Goal: Book appointment/travel/reservation

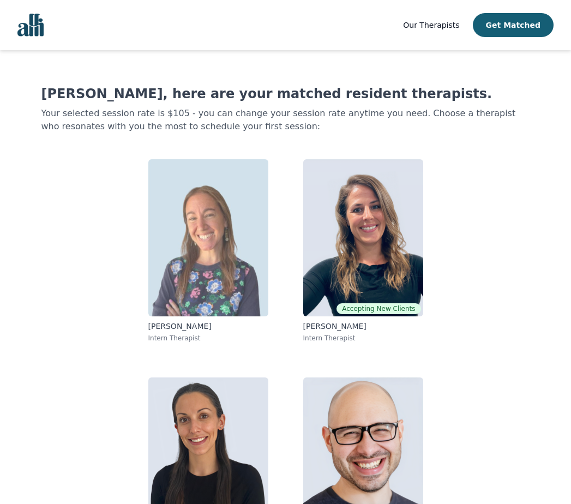
scroll to position [65, 0]
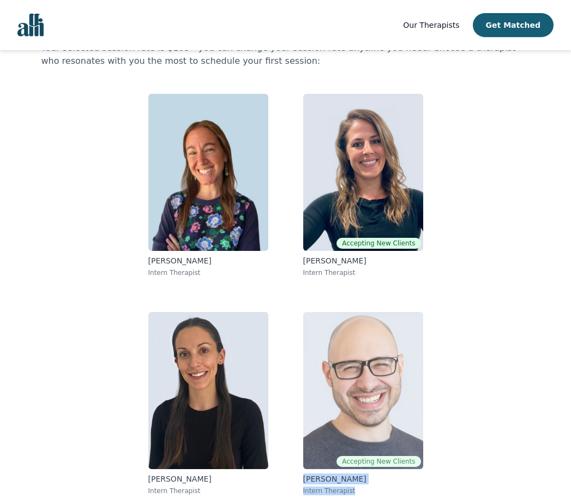
drag, startPoint x: 489, startPoint y: 490, endPoint x: 306, endPoint y: 480, distance: 184.2
click at [306, 480] on div "[PERSON_NAME] Intern Therapist Accepting New Clients [PERSON_NAME] Intern Thera…" at bounding box center [285, 294] width 419 height 419
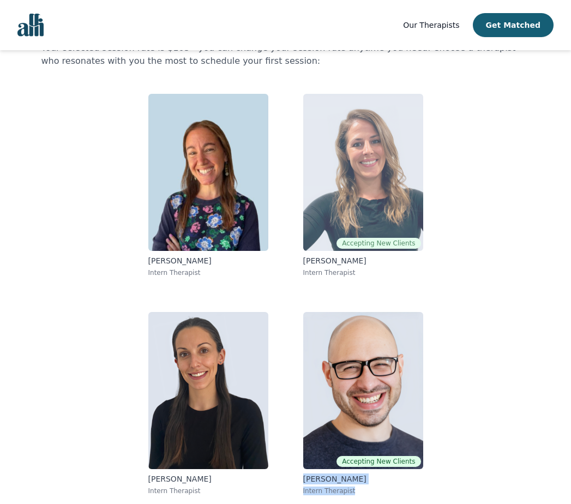
click at [344, 263] on p "[PERSON_NAME]" at bounding box center [363, 260] width 120 height 11
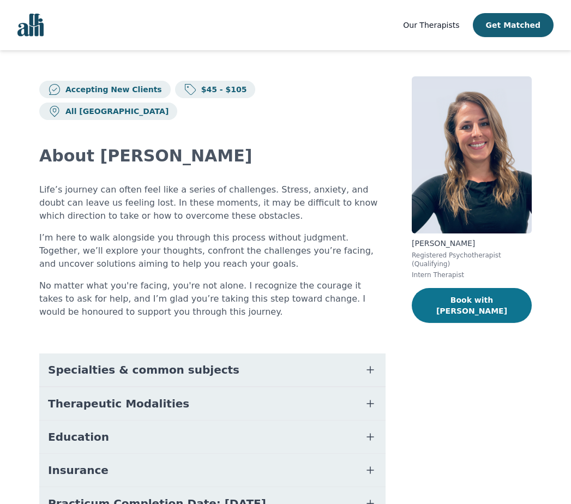
click at [440, 291] on button "Book with [PERSON_NAME]" at bounding box center [472, 305] width 120 height 35
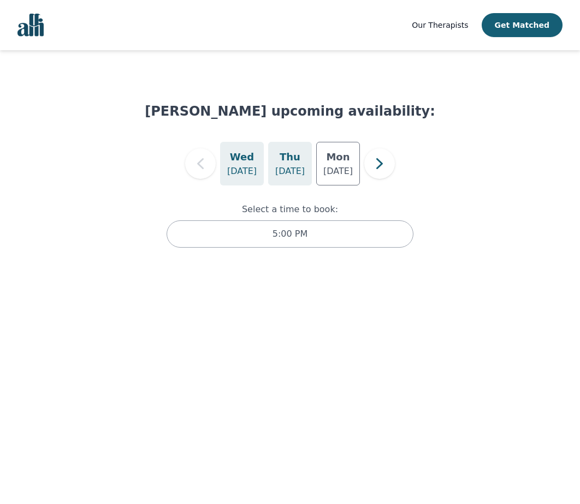
click at [303, 161] on div "[DATE]" at bounding box center [290, 164] width 44 height 44
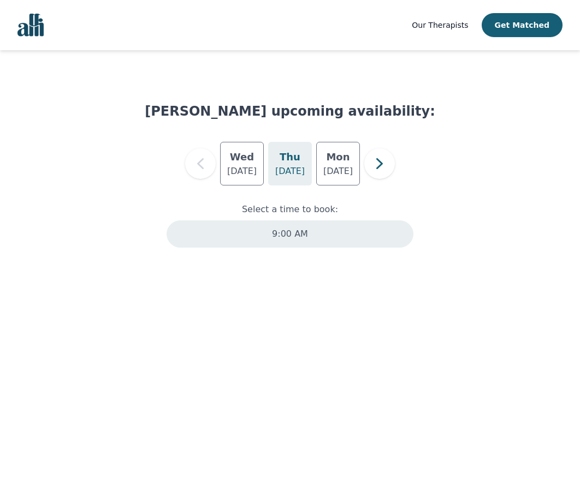
click at [291, 237] on p "9:00 AM" at bounding box center [290, 234] width 36 height 13
click at [322, 242] on div "5:00 PM" at bounding box center [289, 233] width 247 height 27
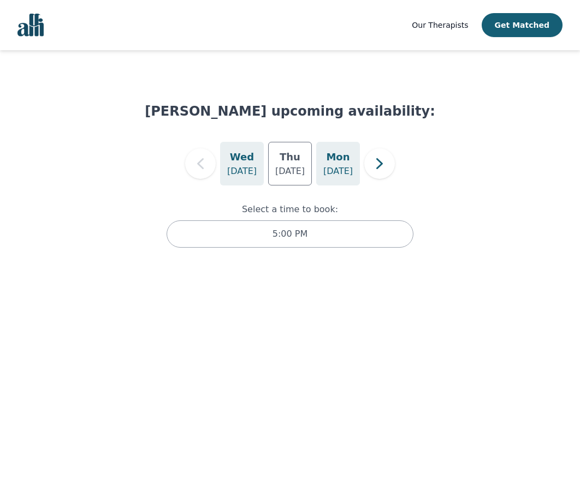
click at [330, 169] on p "[DATE]" at bounding box center [337, 171] width 29 height 13
click at [303, 166] on p "[DATE]" at bounding box center [289, 171] width 29 height 13
click at [265, 171] on div "[DATE] [DATE] [DATE]" at bounding box center [290, 164] width 290 height 44
click at [261, 174] on div "[DATE]" at bounding box center [242, 164] width 44 height 44
click at [386, 170] on icon "button" at bounding box center [379, 164] width 22 height 22
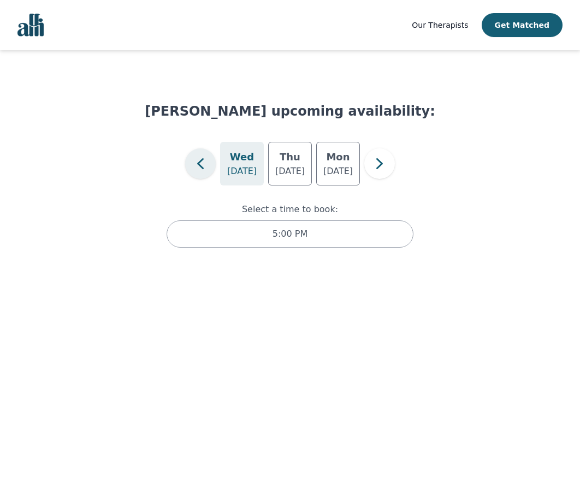
click at [194, 160] on icon "button" at bounding box center [200, 164] width 22 height 22
click at [241, 164] on h5 "Wed" at bounding box center [242, 157] width 24 height 15
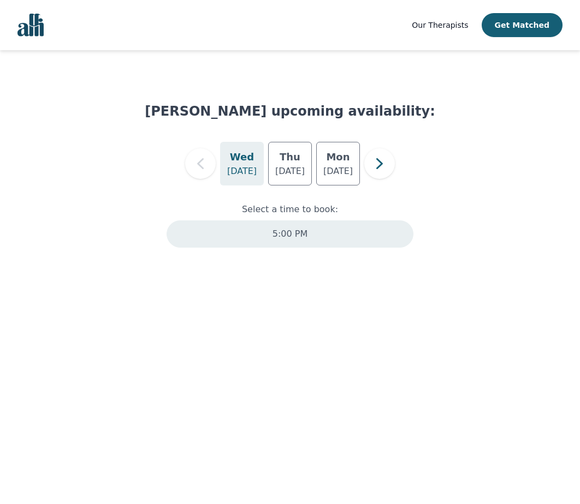
click at [261, 232] on div "5:00 PM" at bounding box center [289, 233] width 247 height 27
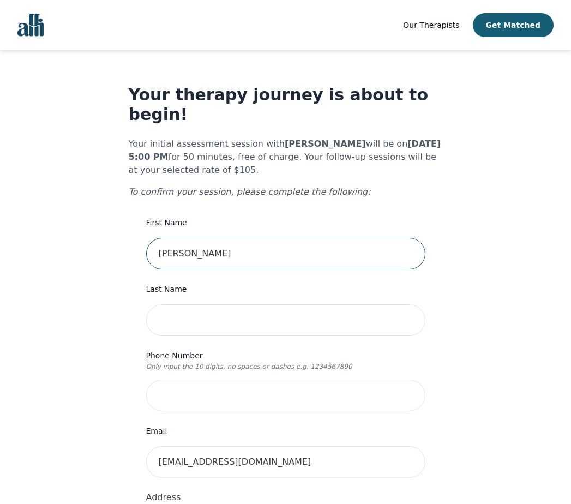
click at [261, 238] on input "[PERSON_NAME]" at bounding box center [285, 254] width 279 height 32
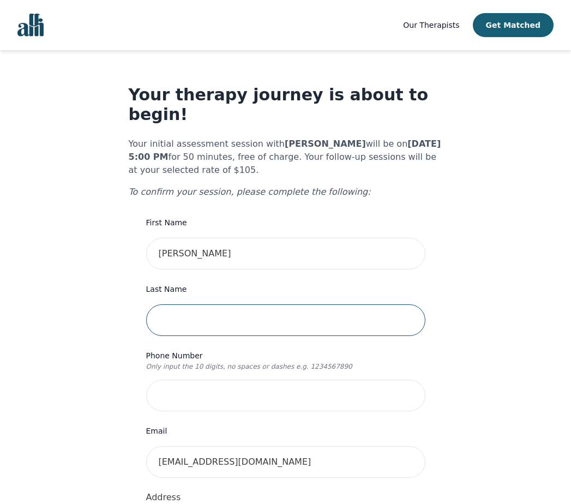
type input "[PERSON_NAME]"
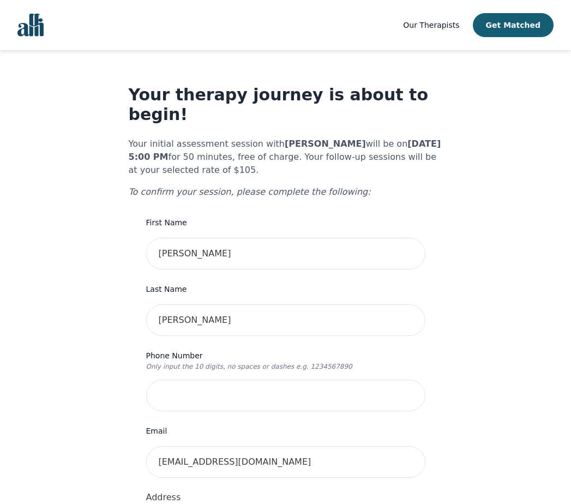
type input "1616 Plateau Cres"
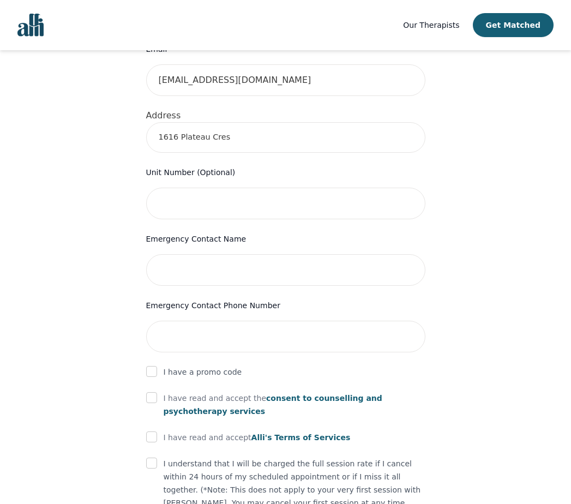
scroll to position [479, 0]
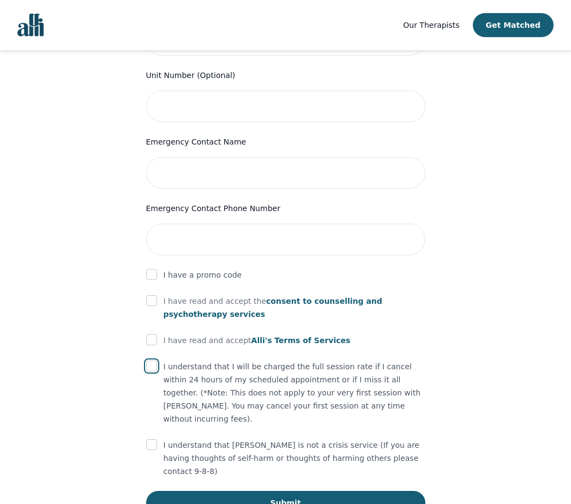
click at [154, 361] on input "checkbox" at bounding box center [151, 366] width 11 height 11
checkbox input "true"
click at [159, 334] on div "I have read and accept [PERSON_NAME]'s Terms of Services" at bounding box center [285, 340] width 279 height 13
click at [155, 335] on input "checkbox" at bounding box center [151, 340] width 11 height 11
checkbox input "true"
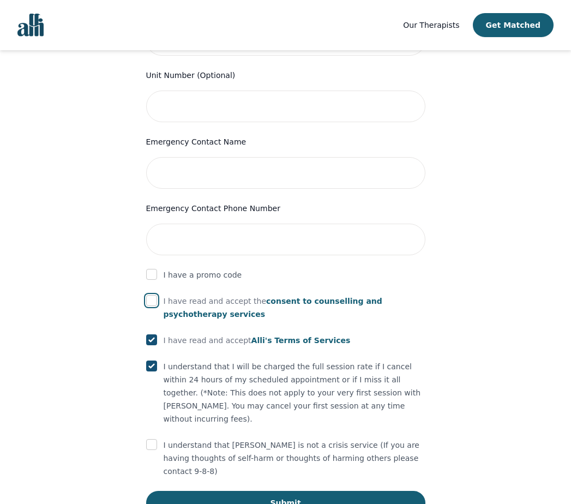
click at [156, 295] on input "checkbox" at bounding box center [151, 300] width 11 height 11
checkbox input "true"
click at [199, 268] on p "I have a promo code" at bounding box center [203, 274] width 79 height 13
click at [154, 247] on form "First Name [PERSON_NAME] Last Name [PERSON_NAME] Phone Number Only input the 10…" at bounding box center [285, 126] width 279 height 778
click at [156, 269] on input "checkbox" at bounding box center [151, 274] width 11 height 11
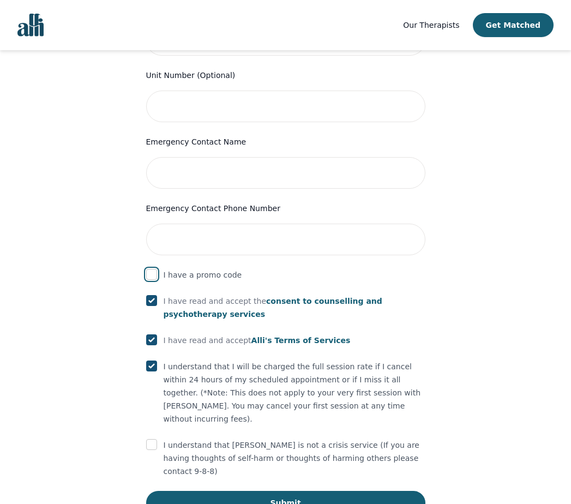
checkbox input "true"
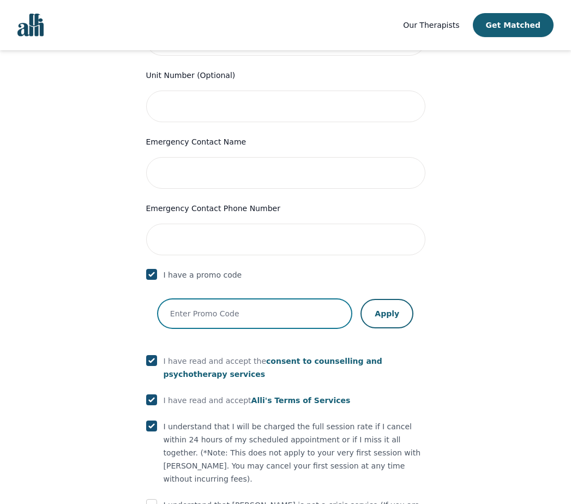
drag, startPoint x: 204, startPoint y: 290, endPoint x: 210, endPoint y: 292, distance: 6.2
paste input "starttherapy"
type input "starttherapy"
click at [402, 300] on button "Apply" at bounding box center [387, 313] width 53 height 29
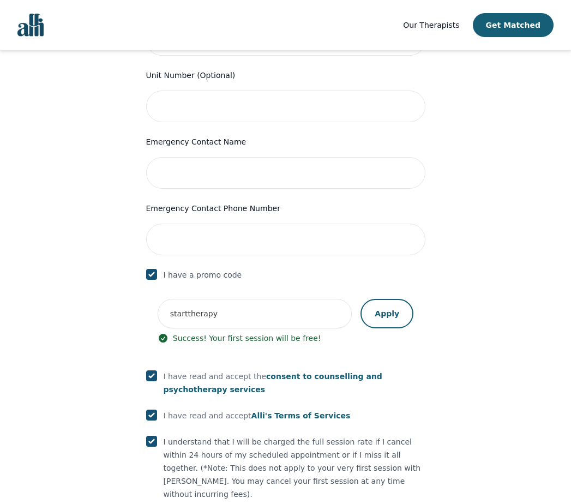
scroll to position [554, 0]
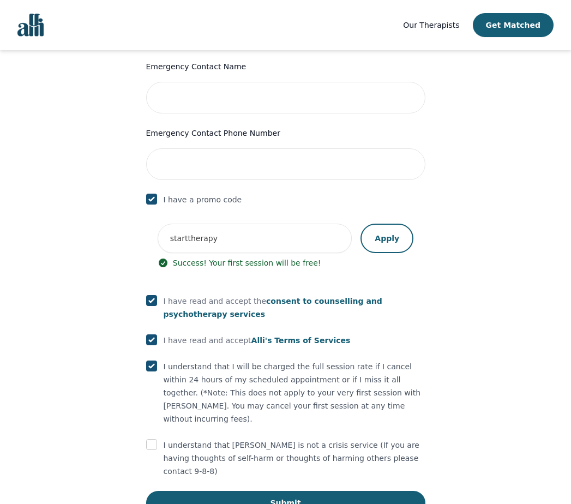
click at [145, 406] on div "Your therapy journey is about to begin! Your initial assessment session with [P…" at bounding box center [286, 23] width 314 height 984
click at [151, 439] on input "checkbox" at bounding box center [151, 444] width 11 height 11
checkbox input "true"
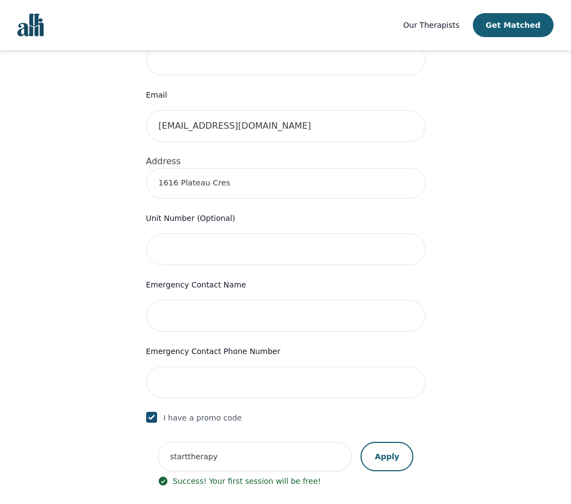
scroll to position [63, 0]
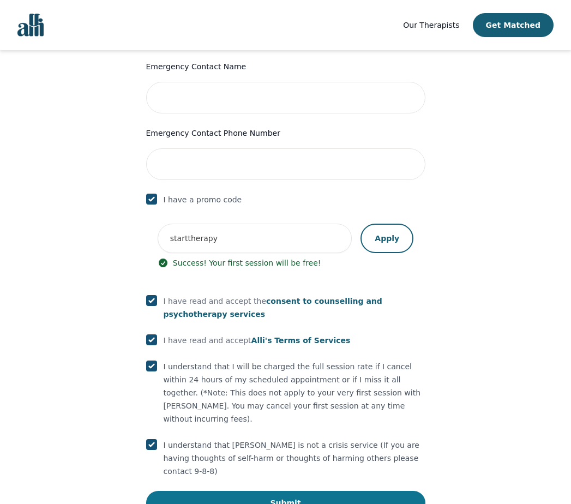
click at [230, 491] on button "Submit" at bounding box center [285, 503] width 279 height 24
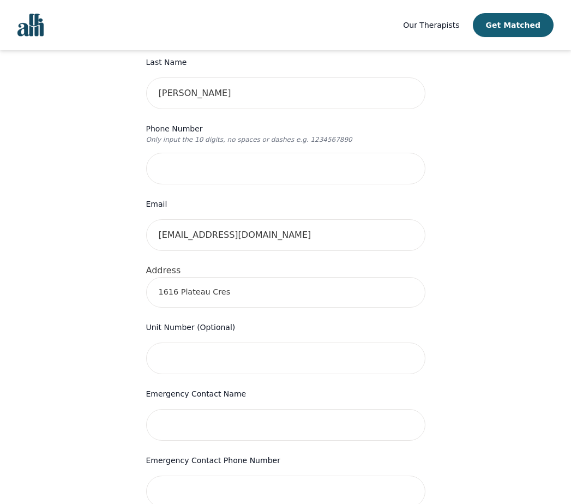
scroll to position [282, 0]
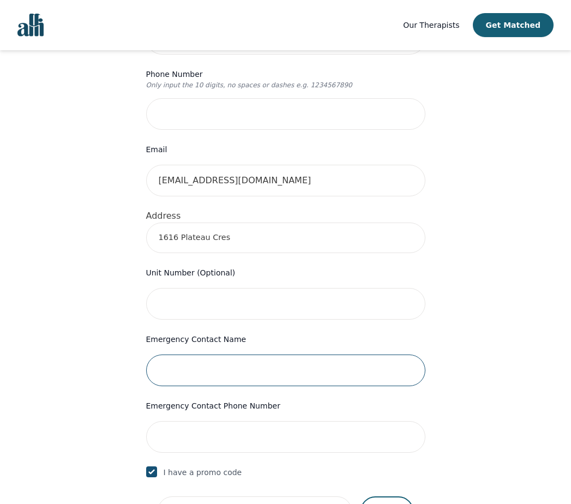
click at [282, 355] on input "text" at bounding box center [285, 371] width 279 height 32
type input "[PERSON_NAME]"
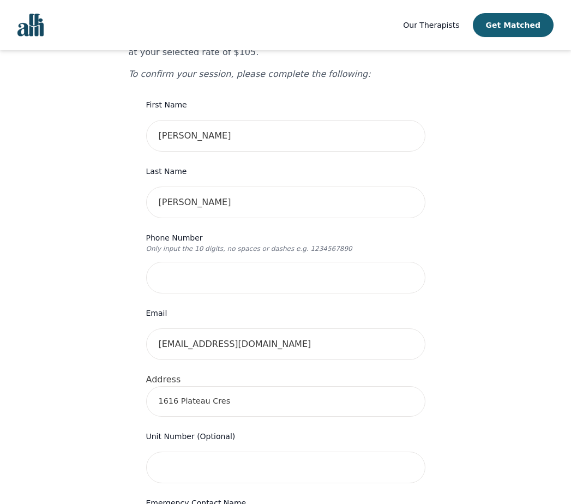
scroll to position [336, 0]
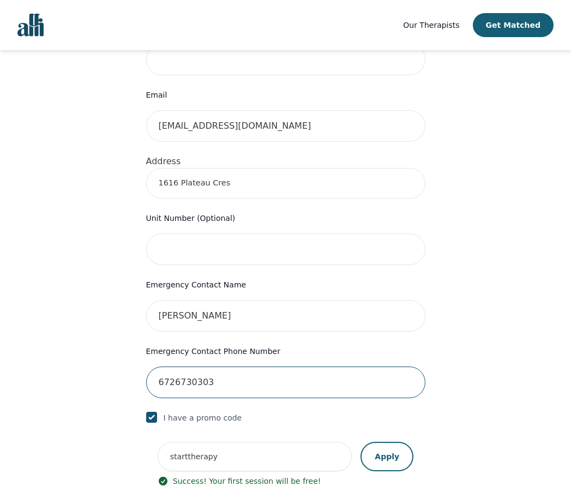
click at [256, 370] on input "6726730303" at bounding box center [285, 383] width 279 height 32
click at [256, 371] on input "6726730303" at bounding box center [285, 383] width 279 height 32
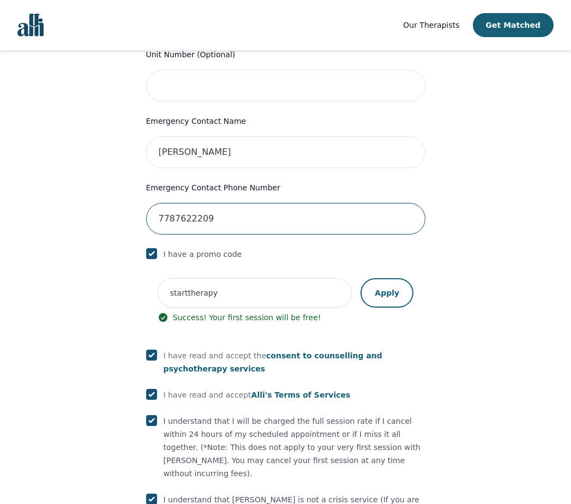
scroll to position [607, 0]
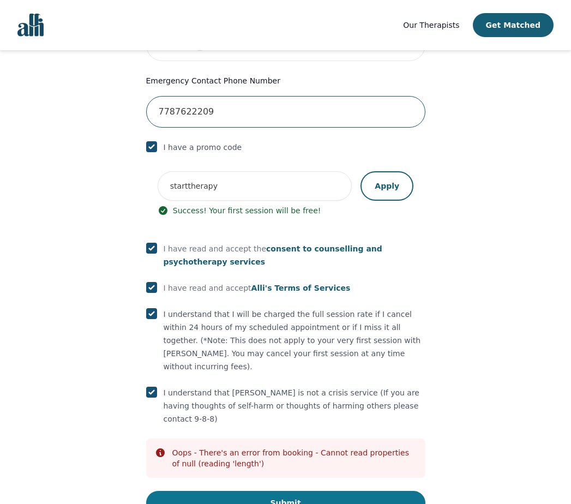
type input "7787622209"
click at [373, 491] on button "Submit" at bounding box center [285, 503] width 279 height 24
click at [396, 491] on button "Submit" at bounding box center [285, 503] width 279 height 24
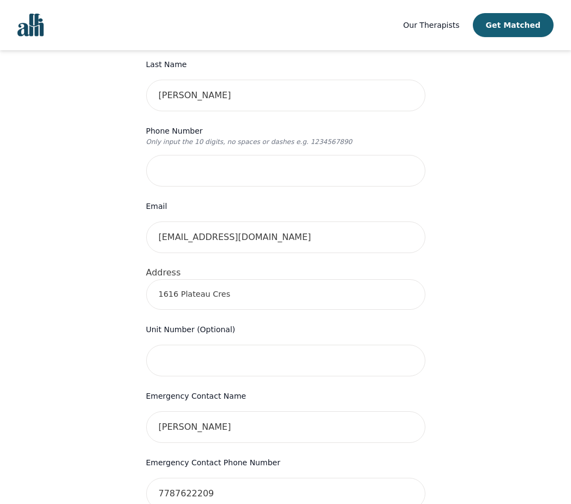
scroll to position [116, 0]
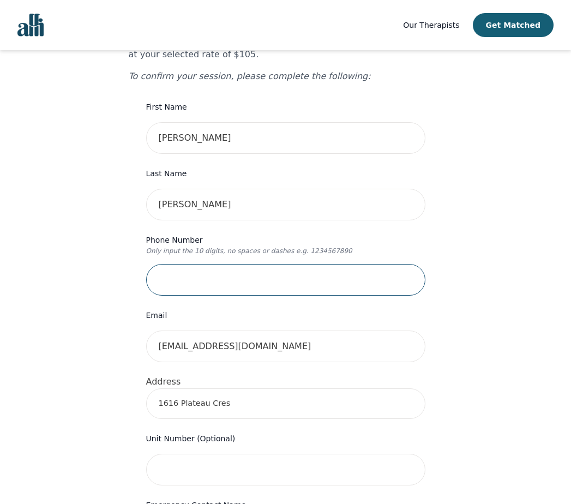
click at [335, 264] on input "tel" at bounding box center [285, 280] width 279 height 32
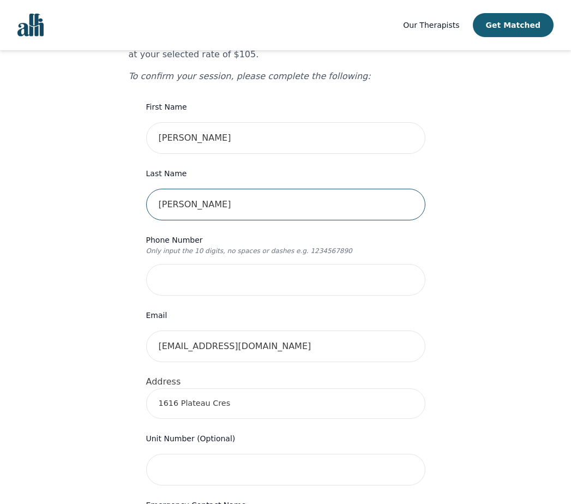
drag, startPoint x: 298, startPoint y: 183, endPoint x: 282, endPoint y: 196, distance: 21.0
click at [283, 195] on input "[PERSON_NAME]" at bounding box center [285, 205] width 279 height 32
drag, startPoint x: 184, startPoint y: 189, endPoint x: 244, endPoint y: 188, distance: 60.0
click at [243, 189] on input "Flemingg" at bounding box center [285, 205] width 279 height 32
type input "[PERSON_NAME]"
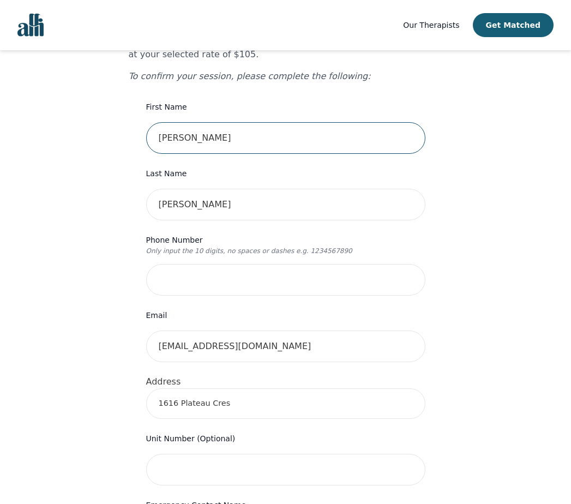
drag, startPoint x: 200, startPoint y: 106, endPoint x: 188, endPoint y: 109, distance: 11.7
click at [188, 122] on input "[PERSON_NAME]" at bounding box center [285, 138] width 279 height 32
drag, startPoint x: 186, startPoint y: 123, endPoint x: 180, endPoint y: 126, distance: 7.1
click at [180, 126] on input "Derekf" at bounding box center [285, 138] width 279 height 32
type input "[PERSON_NAME]"
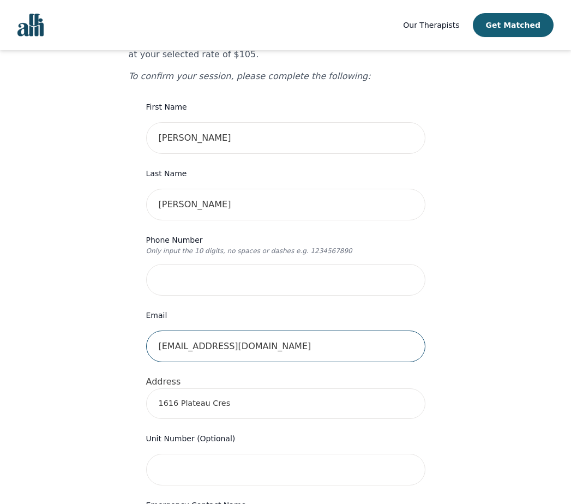
click at [255, 332] on input "[EMAIL_ADDRESS][DOMAIN_NAME]" at bounding box center [285, 347] width 279 height 32
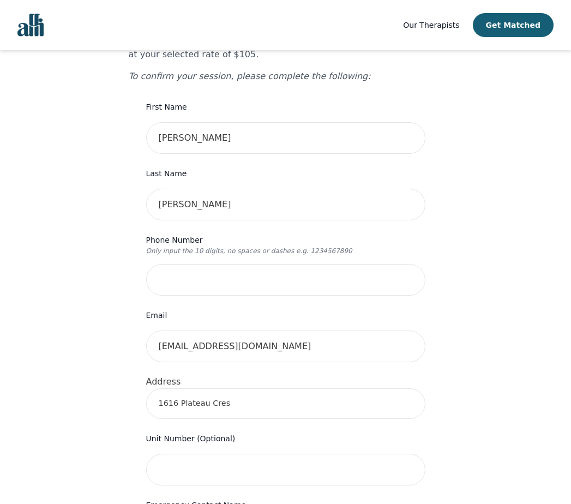
click at [112, 350] on div "Your therapy journey is about to begin! Your initial assessment session with [P…" at bounding box center [285, 488] width 545 height 1107
click at [178, 389] on input "1616 Plateau Cres" at bounding box center [285, 404] width 279 height 31
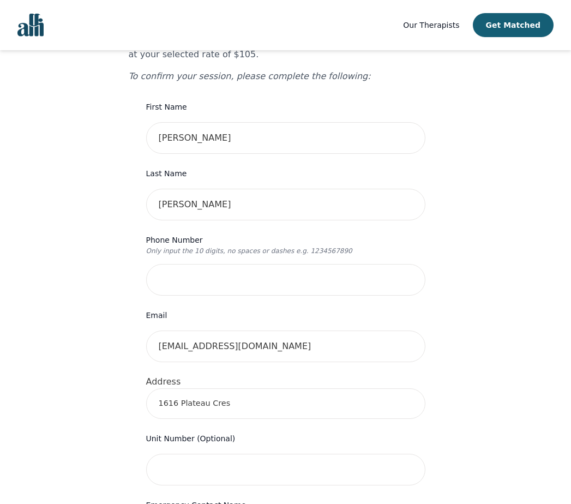
click at [249, 389] on input "1616 Plateau Cres" at bounding box center [285, 404] width 279 height 31
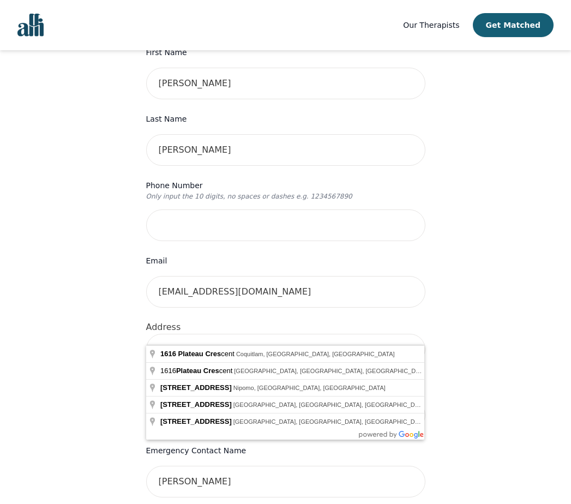
scroll to position [279, 0]
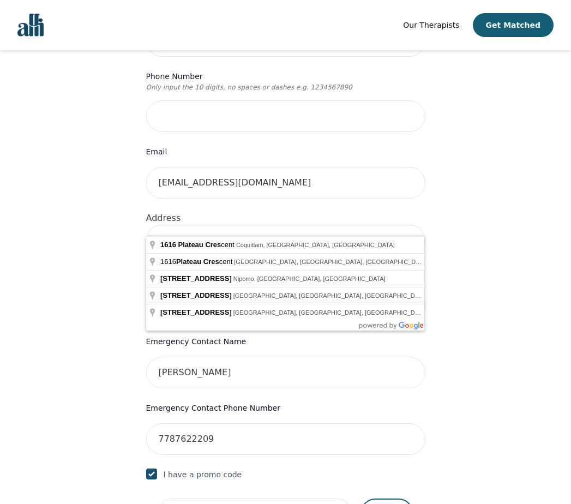
click at [87, 355] on div "Your therapy journey is about to begin! Your initial assessment session with [P…" at bounding box center [285, 324] width 545 height 1107
drag, startPoint x: 224, startPoint y: 234, endPoint x: 230, endPoint y: 225, distance: 10.8
click at [230, 225] on input "1616 Plateau Cres" at bounding box center [285, 240] width 279 height 31
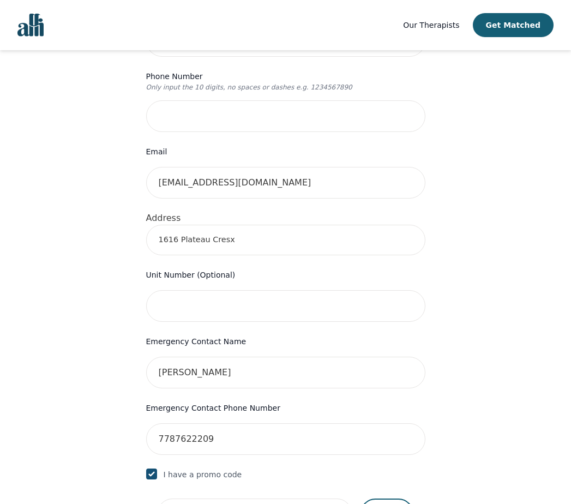
drag, startPoint x: 228, startPoint y: 228, endPoint x: 220, endPoint y: 232, distance: 8.1
click at [220, 232] on input "1616 Plateau Cresx" at bounding box center [285, 240] width 279 height 31
type input "[STREET_ADDRESS]"
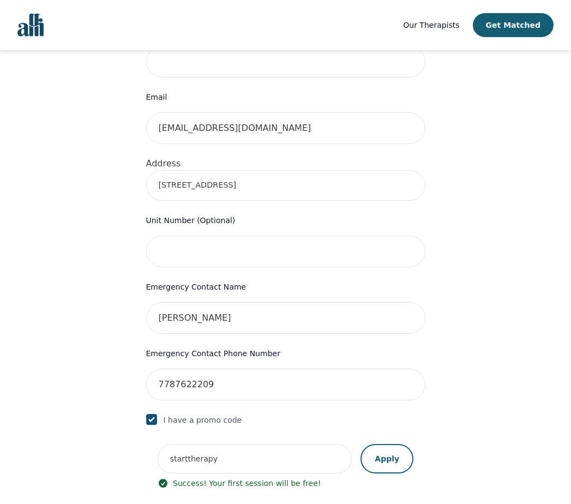
scroll to position [389, 0]
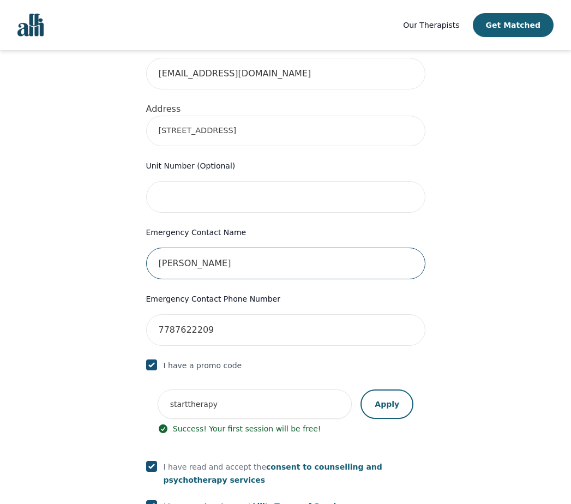
click at [224, 248] on input "[PERSON_NAME]" at bounding box center [285, 264] width 279 height 32
drag, startPoint x: 225, startPoint y: 249, endPoint x: 210, endPoint y: 254, distance: 16.6
click at [210, 254] on input "[PERSON_NAME]" at bounding box center [285, 264] width 279 height 32
type input "[PERSON_NAME]"
click at [499, 319] on div "Your therapy journey is about to begin! Your initial assessment session with [P…" at bounding box center [285, 215] width 545 height 1107
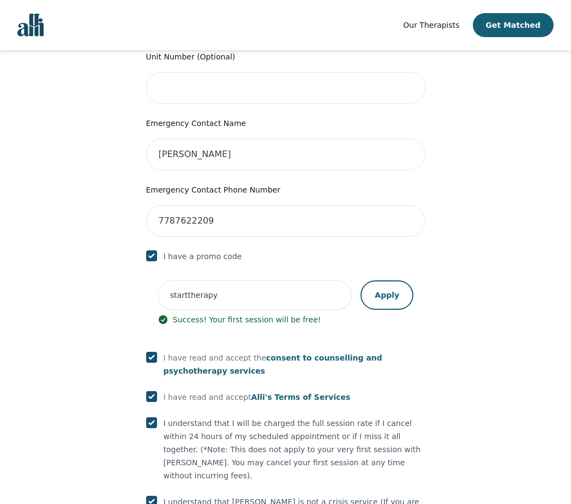
scroll to position [607, 0]
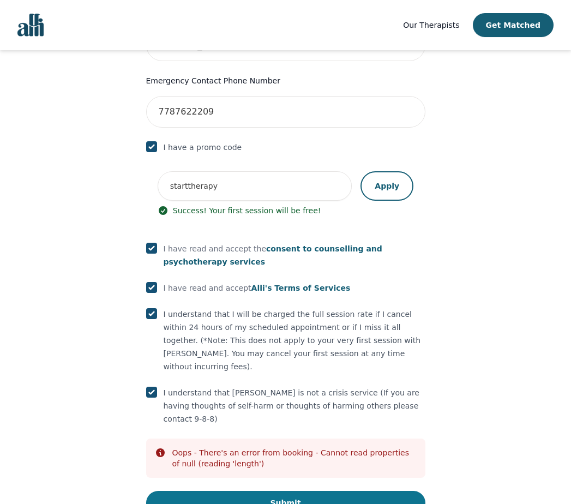
click at [348, 491] on button "Submit" at bounding box center [285, 503] width 279 height 24
click at [347, 491] on button "Submit" at bounding box center [285, 503] width 279 height 24
click at [162, 386] on div "I understand that [PERSON_NAME] is not a crisis service (If you are having thou…" at bounding box center [285, 405] width 279 height 39
click at [159, 386] on div "I understand that [PERSON_NAME] is not a crisis service (If you are having thou…" at bounding box center [285, 405] width 279 height 39
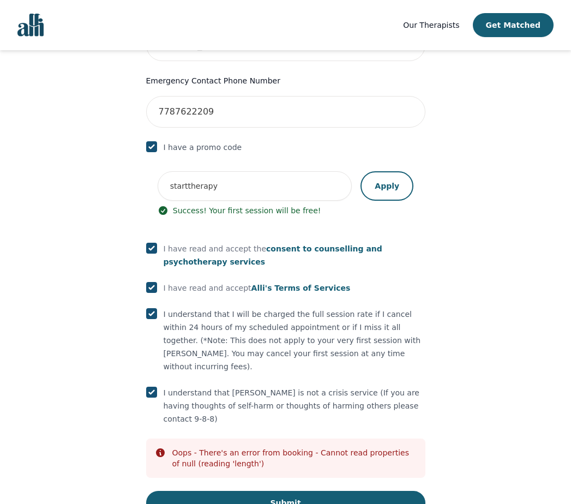
click at [157, 387] on input "checkbox" at bounding box center [151, 392] width 11 height 11
checkbox input "true"
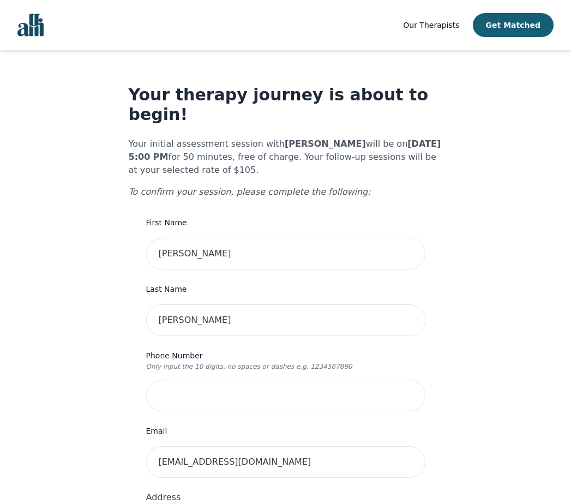
scroll to position [55, 0]
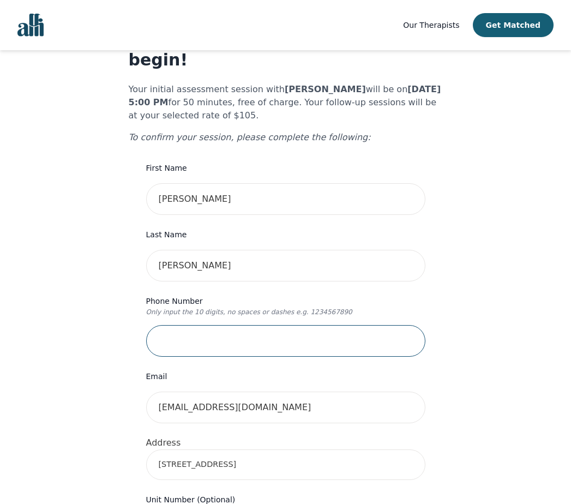
click at [312, 328] on input "tel" at bounding box center [285, 341] width 279 height 32
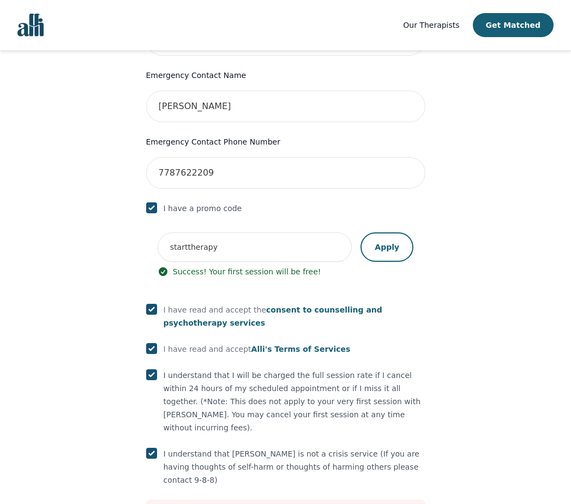
scroll to position [607, 0]
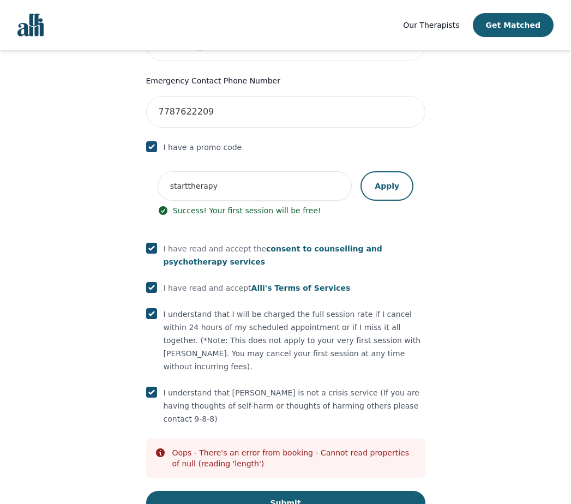
type input "7787622209"
click at [314, 446] on form "First Name [PERSON_NAME] Last Name [PERSON_NAME] Phone Number Only input the 10…" at bounding box center [285, 62] width 279 height 906
click at [314, 491] on button "Submit" at bounding box center [285, 503] width 279 height 24
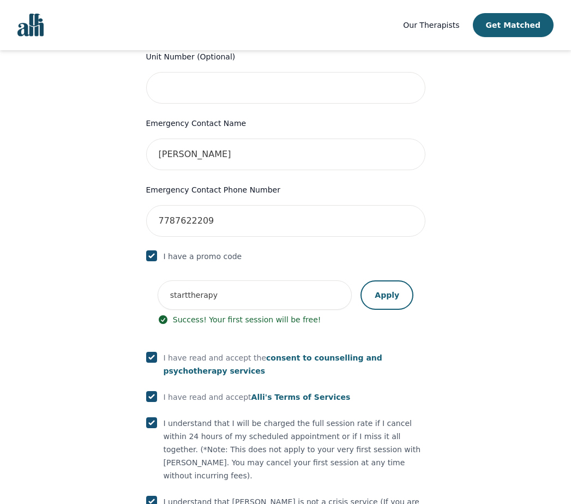
scroll to position [443, 0]
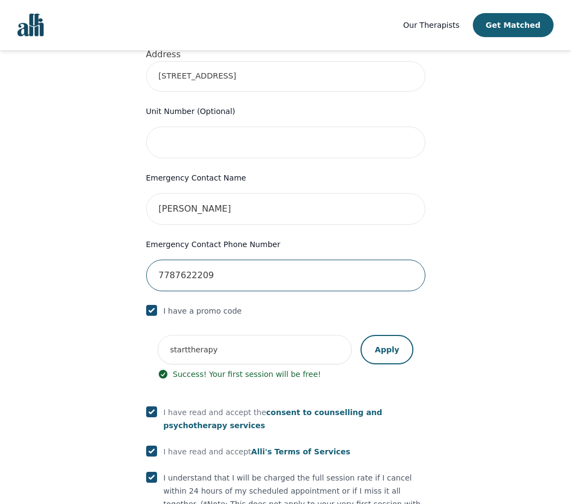
click at [285, 264] on input "7787622209" at bounding box center [285, 276] width 279 height 32
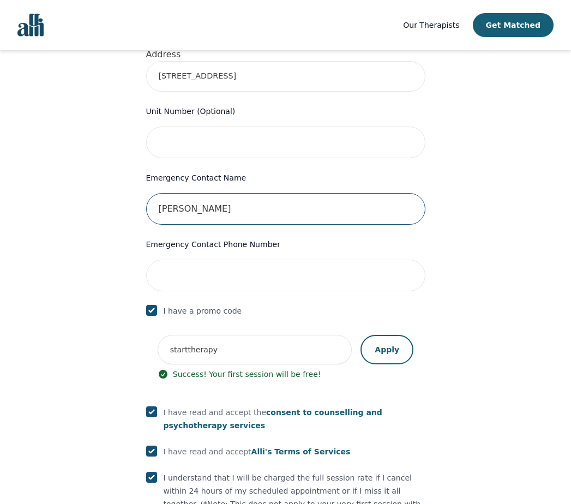
drag, startPoint x: 267, startPoint y: 193, endPoint x: 0, endPoint y: 189, distance: 267.4
click at [2, 189] on main "Your therapy journey is about to begin! Your initial assessment session with [P…" at bounding box center [285, 160] width 571 height 1107
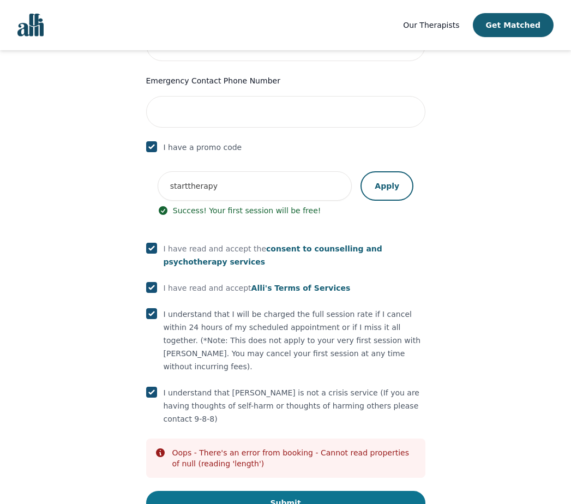
click at [369, 491] on button "Submit" at bounding box center [285, 503] width 279 height 24
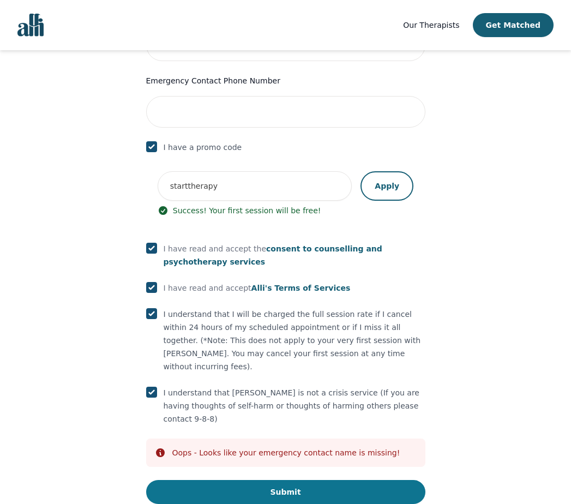
scroll to position [596, 0]
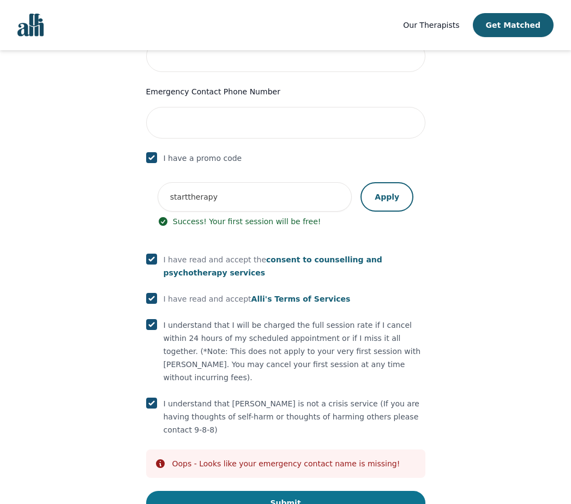
click at [369, 491] on button "Submit" at bounding box center [285, 503] width 279 height 24
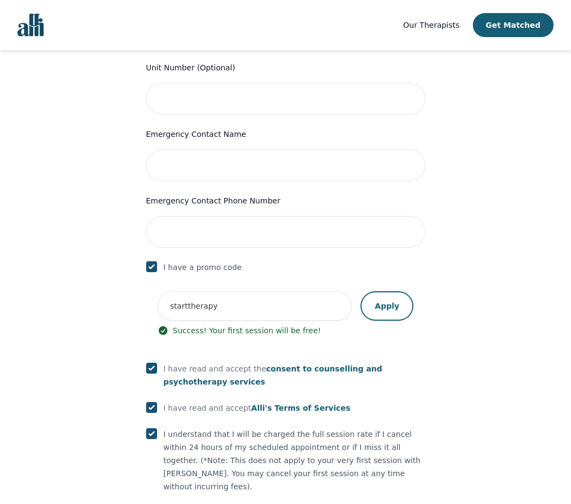
scroll to position [378, 0]
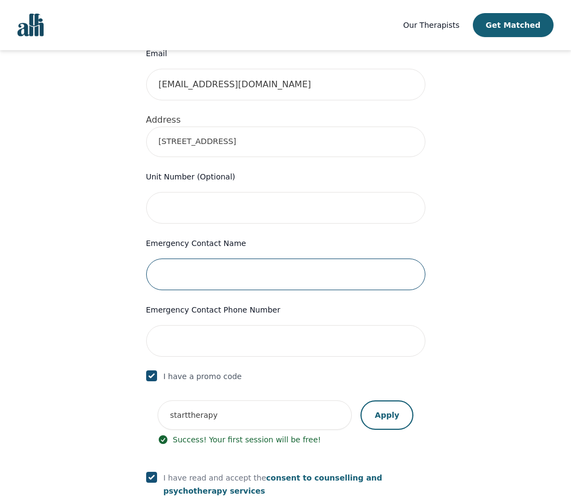
click at [271, 259] on input "text" at bounding box center [285, 275] width 279 height 32
click at [275, 262] on input "text" at bounding box center [285, 275] width 279 height 32
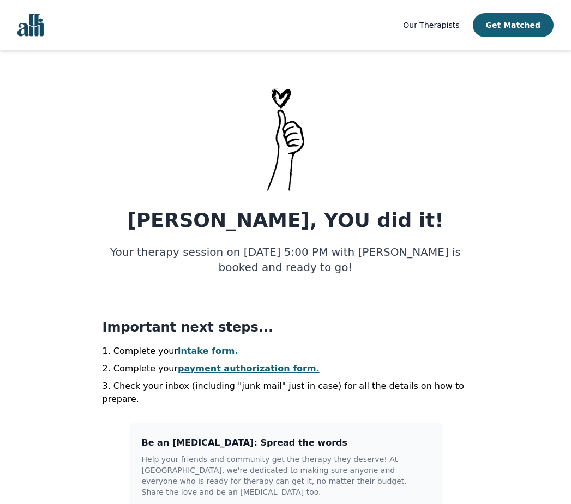
click at [214, 367] on link "payment authorization form." at bounding box center [249, 368] width 142 height 10
